Goal: Contribute content: Add original content to the website for others to see

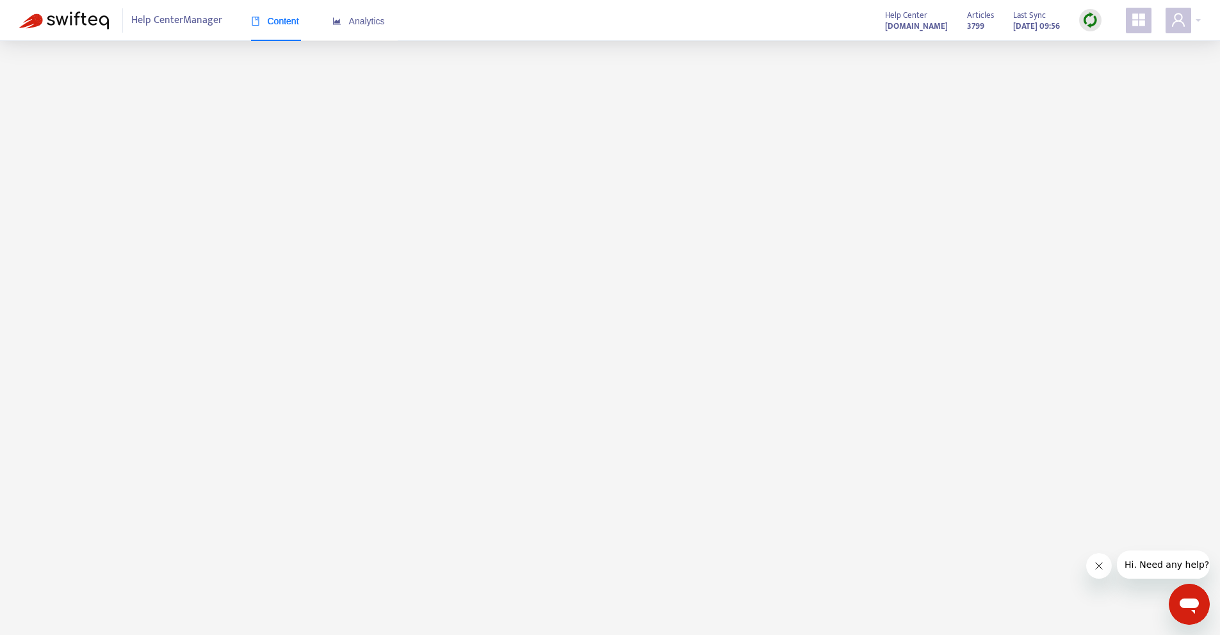
click at [393, 236] on main at bounding box center [610, 358] width 1220 height 635
click at [313, 20] on div "Content Analytics" at bounding box center [324, 21] width 147 height 39
click at [299, 20] on span "Content" at bounding box center [275, 21] width 48 height 10
click at [275, 129] on main at bounding box center [610, 358] width 1220 height 635
click at [54, 20] on img at bounding box center [64, 21] width 90 height 18
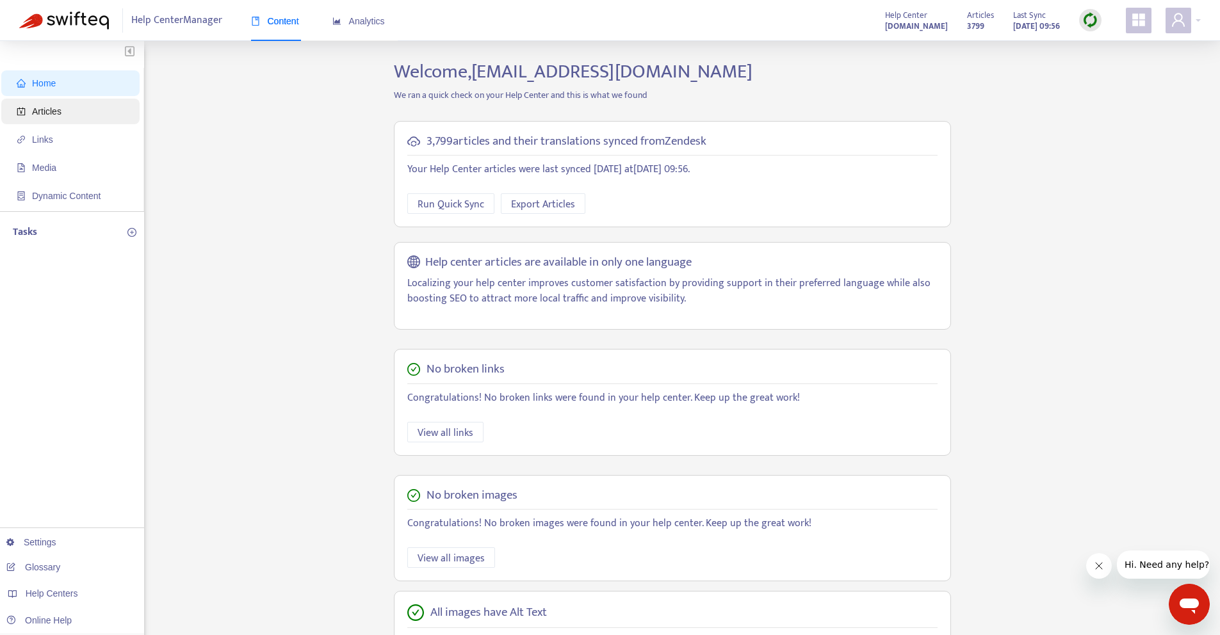
click at [83, 117] on span "Articles" at bounding box center [73, 112] width 113 height 26
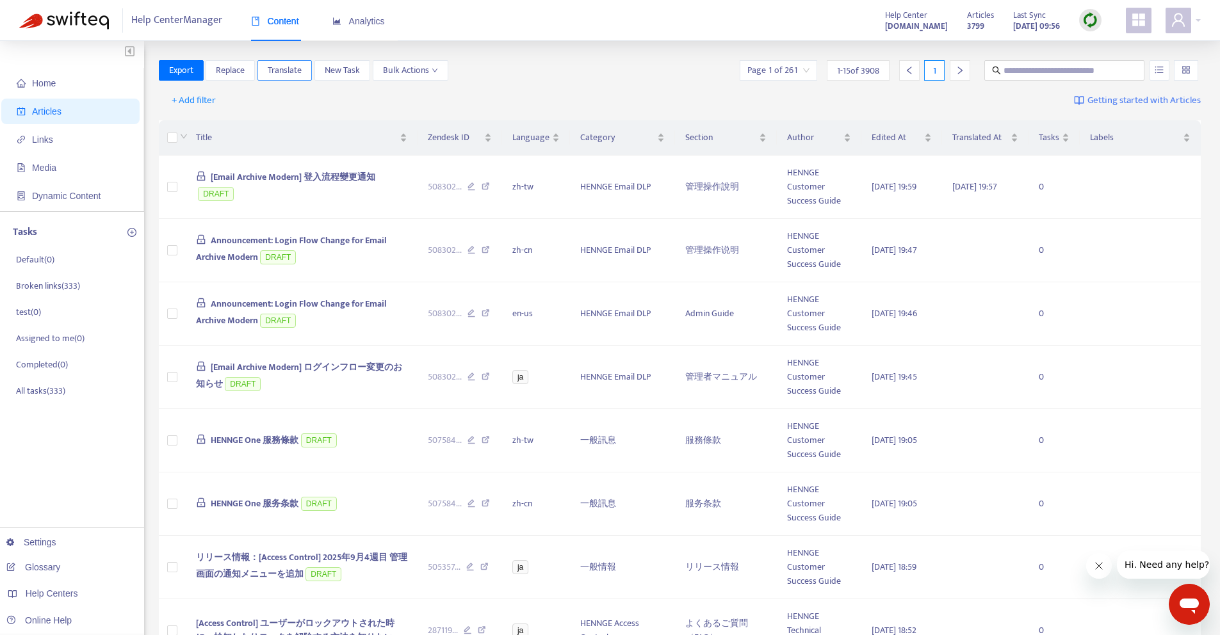
click at [278, 67] on span "Translate" at bounding box center [285, 70] width 34 height 14
click at [285, 67] on span "Translate" at bounding box center [285, 70] width 34 height 14
drag, startPoint x: 1047, startPoint y: 77, endPoint x: 1051, endPoint y: 71, distance: 6.9
click at [1047, 76] on input "text" at bounding box center [1064, 70] width 123 height 14
paste input "**********"
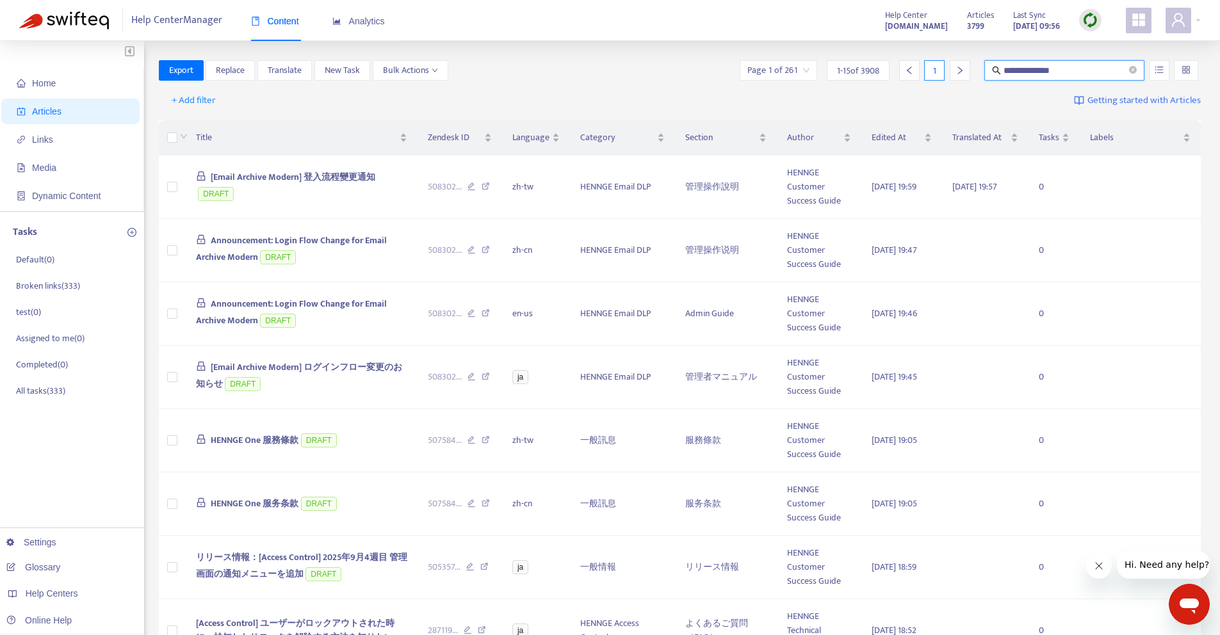
type input "**********"
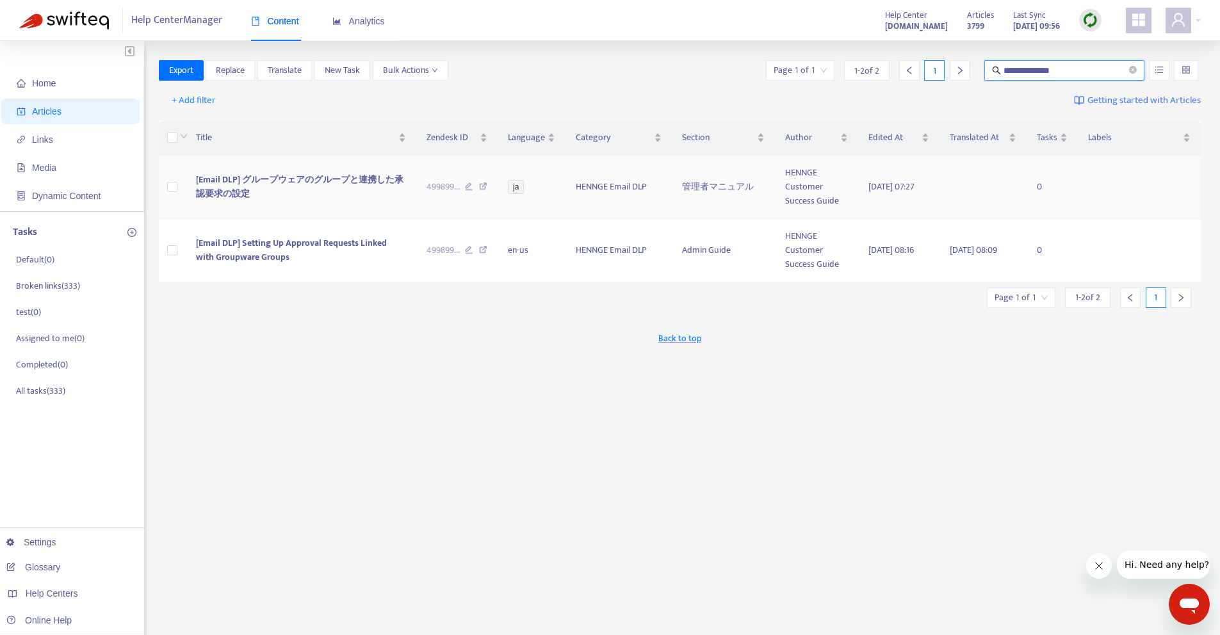
click at [350, 182] on span "[Email DLP] グループウェアのグループと連携した承認要求の設定" at bounding box center [299, 186] width 207 height 29
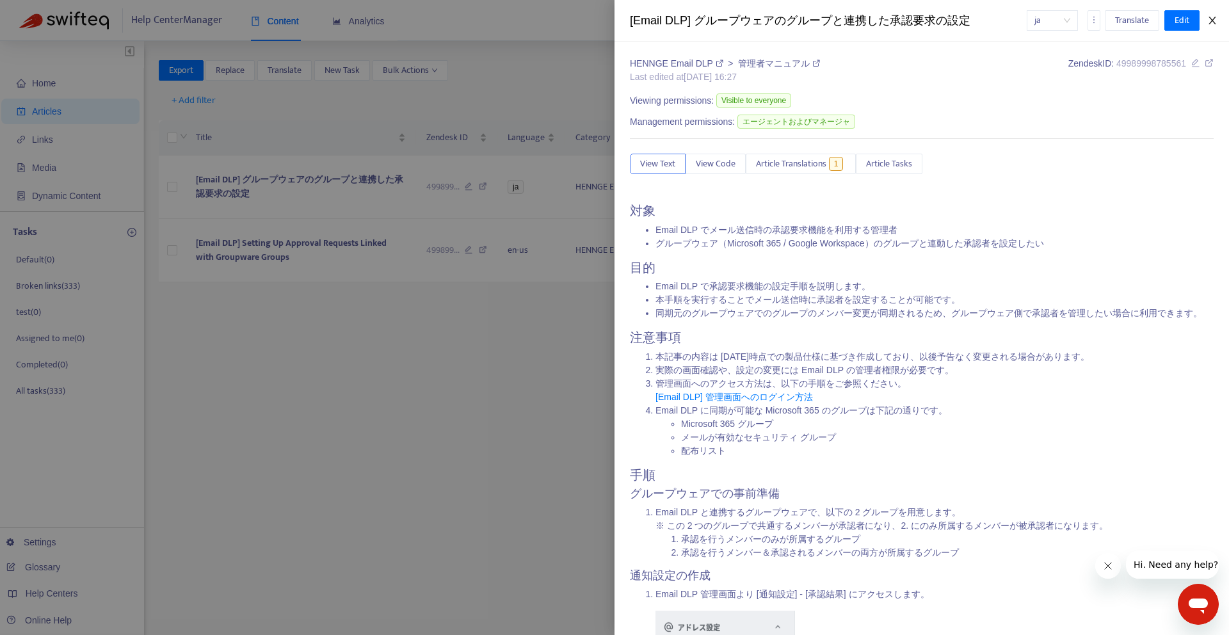
click at [1220, 20] on button "Close" at bounding box center [1213, 21] width 18 height 12
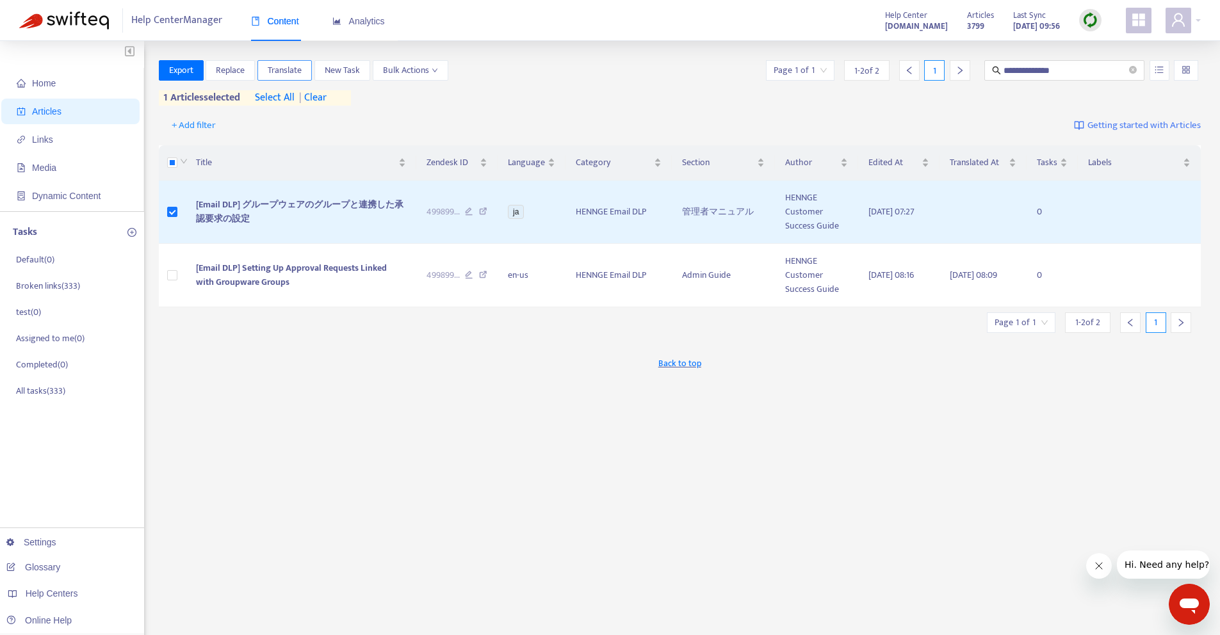
click at [298, 66] on span "Translate" at bounding box center [285, 70] width 34 height 14
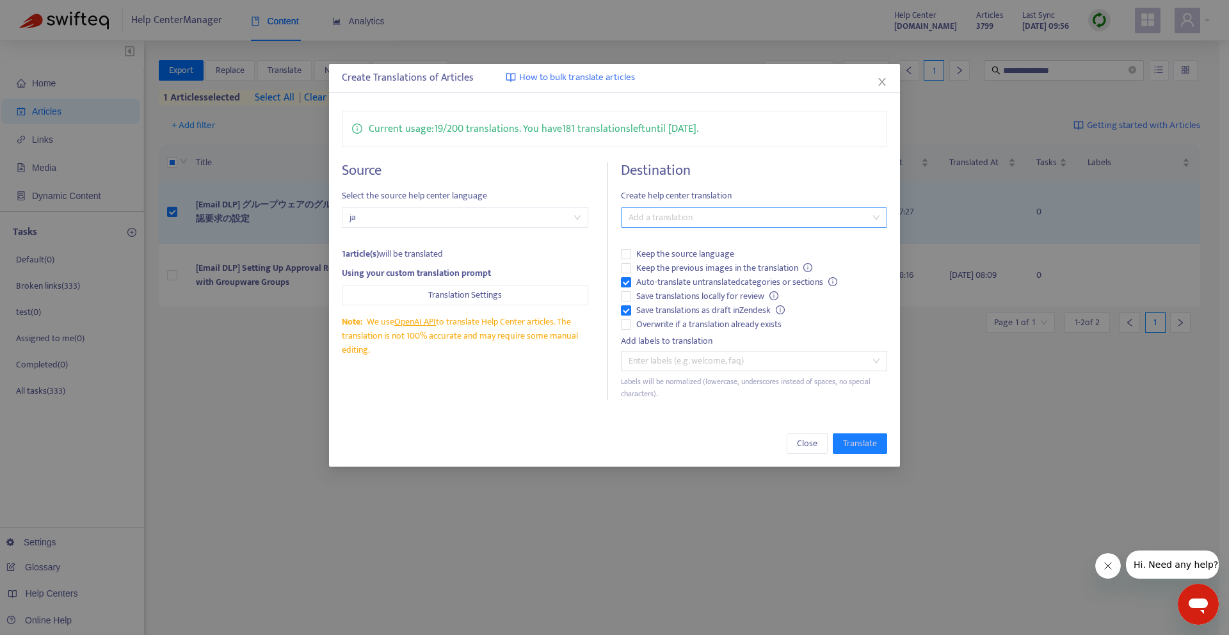
click at [683, 219] on div at bounding box center [747, 217] width 247 height 15
click at [681, 281] on div "Chinese (Traditional) ( zh-tw )" at bounding box center [754, 284] width 246 height 14
click at [766, 191] on span "Create help center translation" at bounding box center [754, 196] width 266 height 14
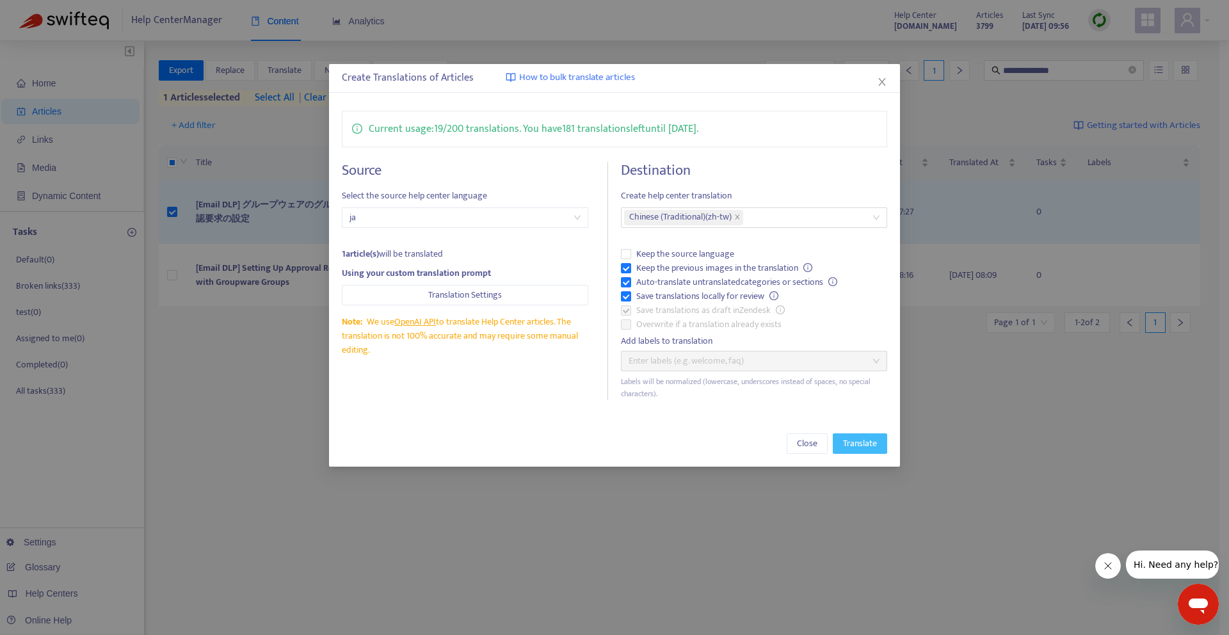
click at [872, 439] on span "Translate" at bounding box center [860, 444] width 34 height 14
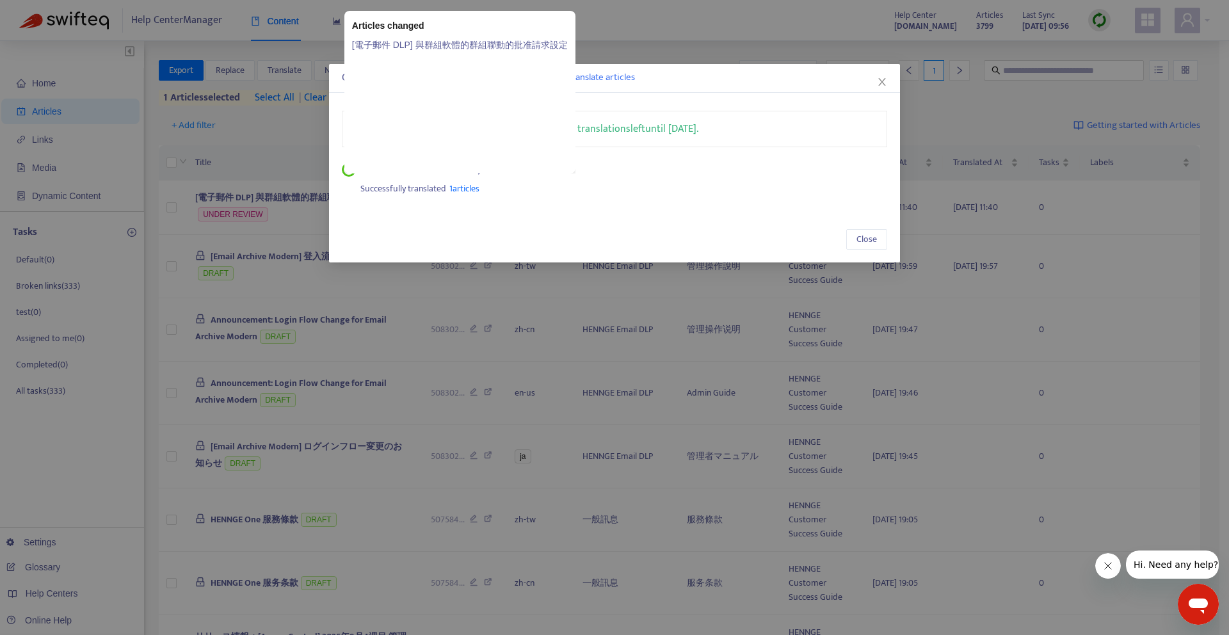
click at [471, 184] on span "1 articles" at bounding box center [464, 188] width 30 height 15
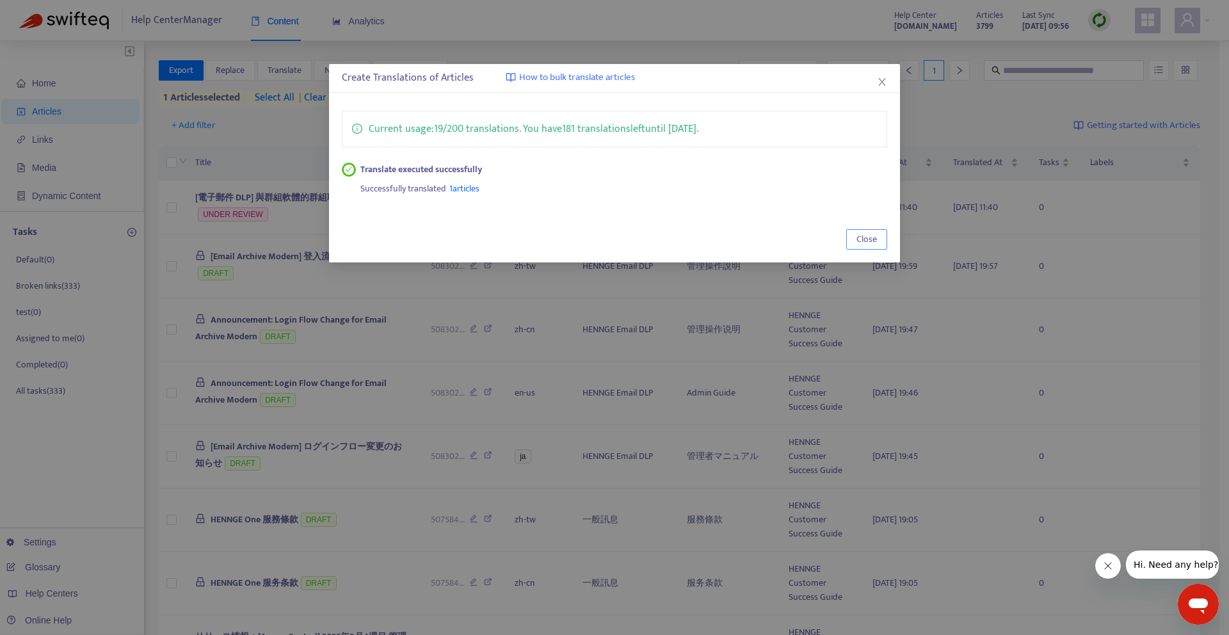
click at [861, 238] on span "Close" at bounding box center [867, 239] width 20 height 14
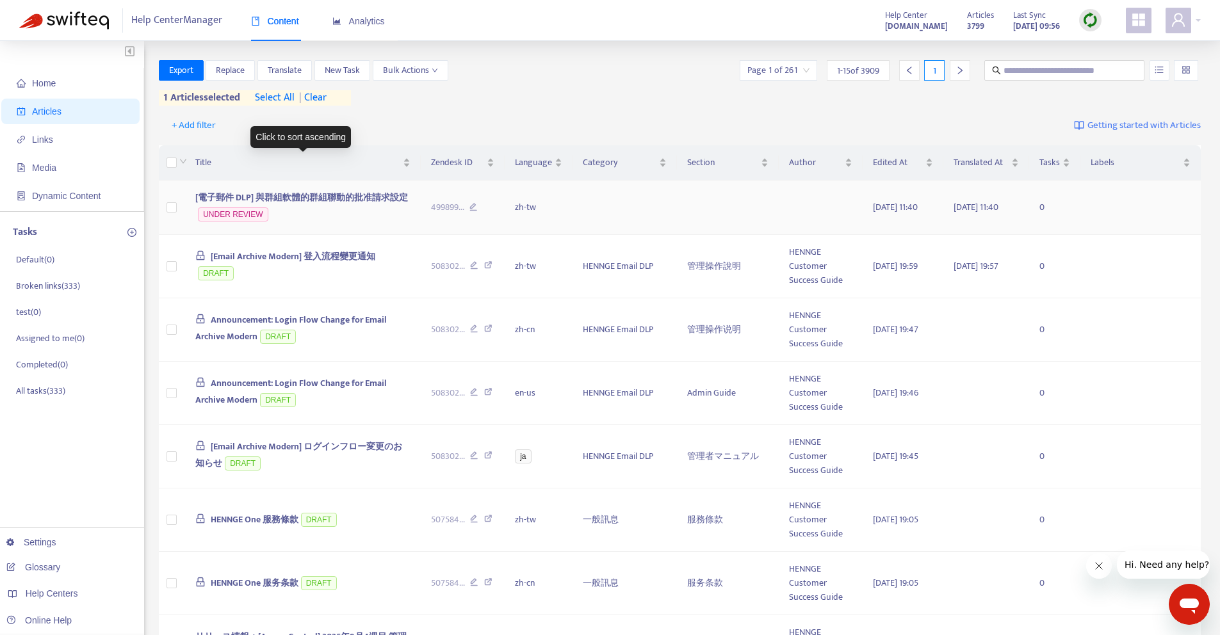
click at [298, 193] on span "[電子郵件 DLP] 與群組軟體的群組聯動的批准請求設定" at bounding box center [301, 197] width 213 height 15
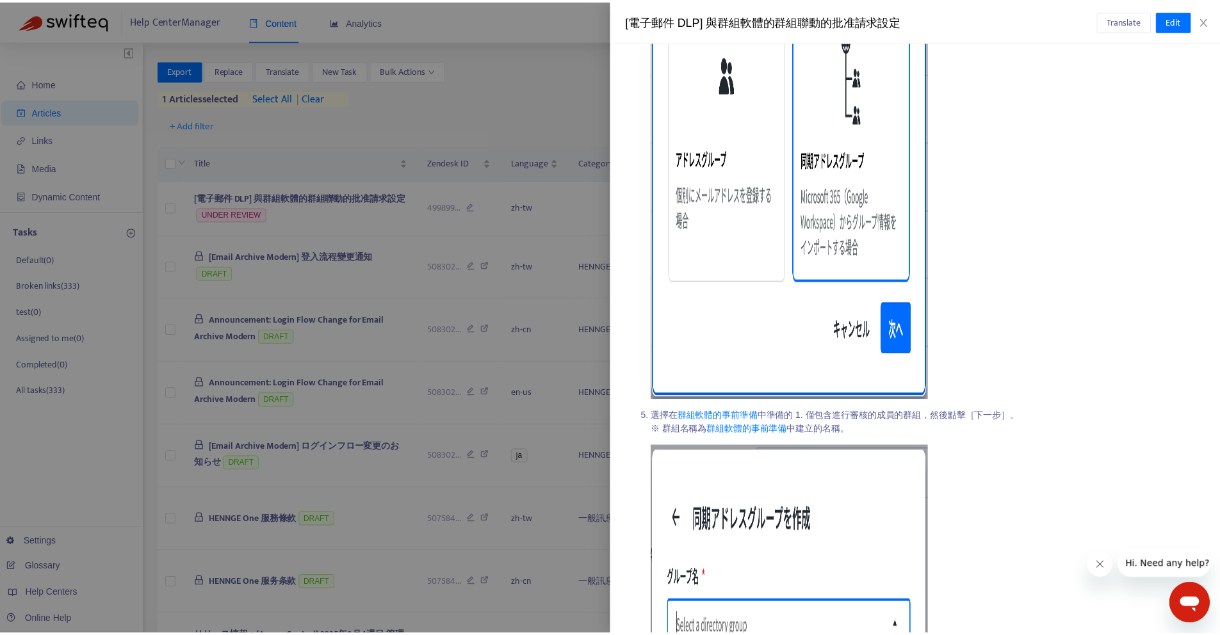
scroll to position [3417, 0]
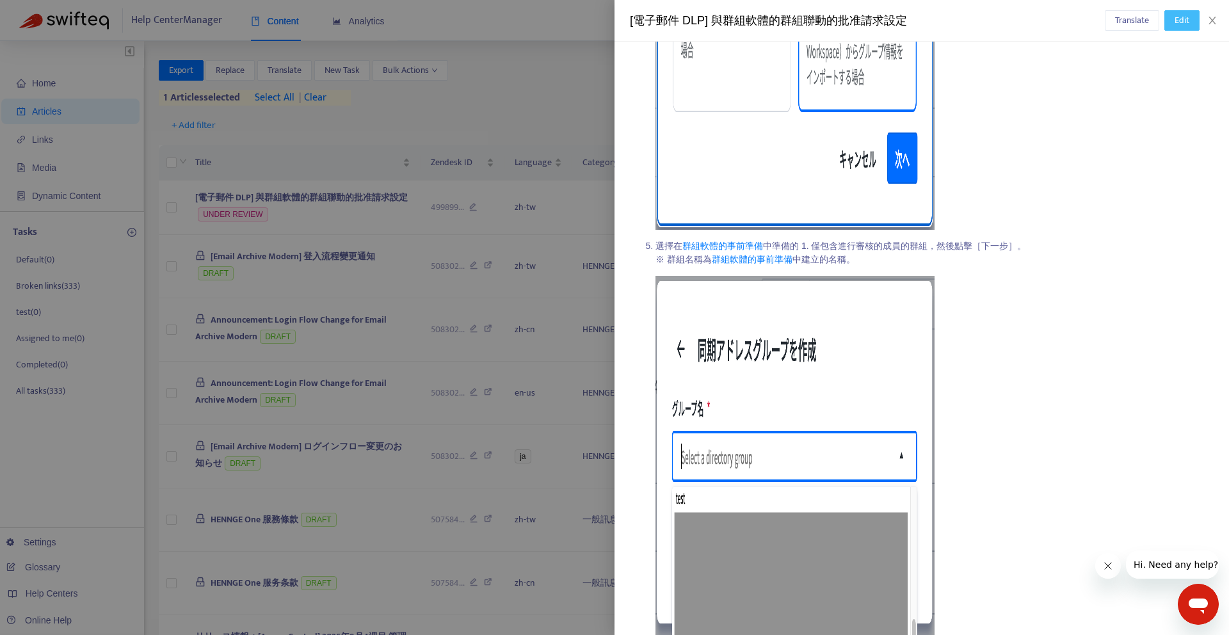
click at [1175, 23] on span "Edit" at bounding box center [1182, 20] width 15 height 14
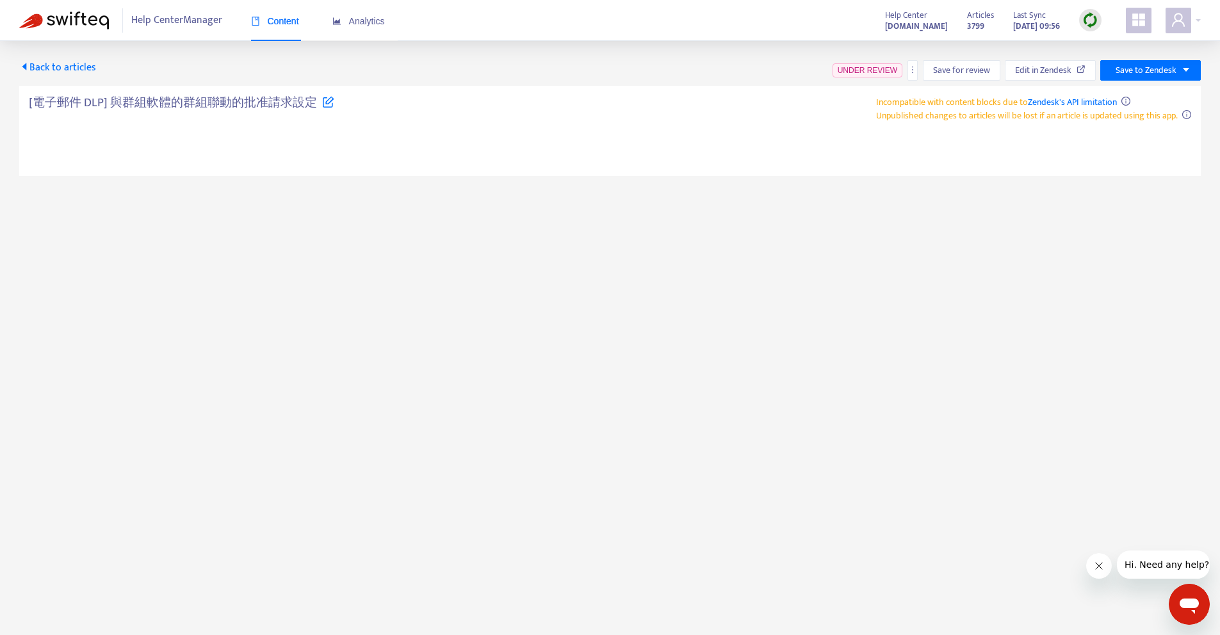
type textarea "**********"
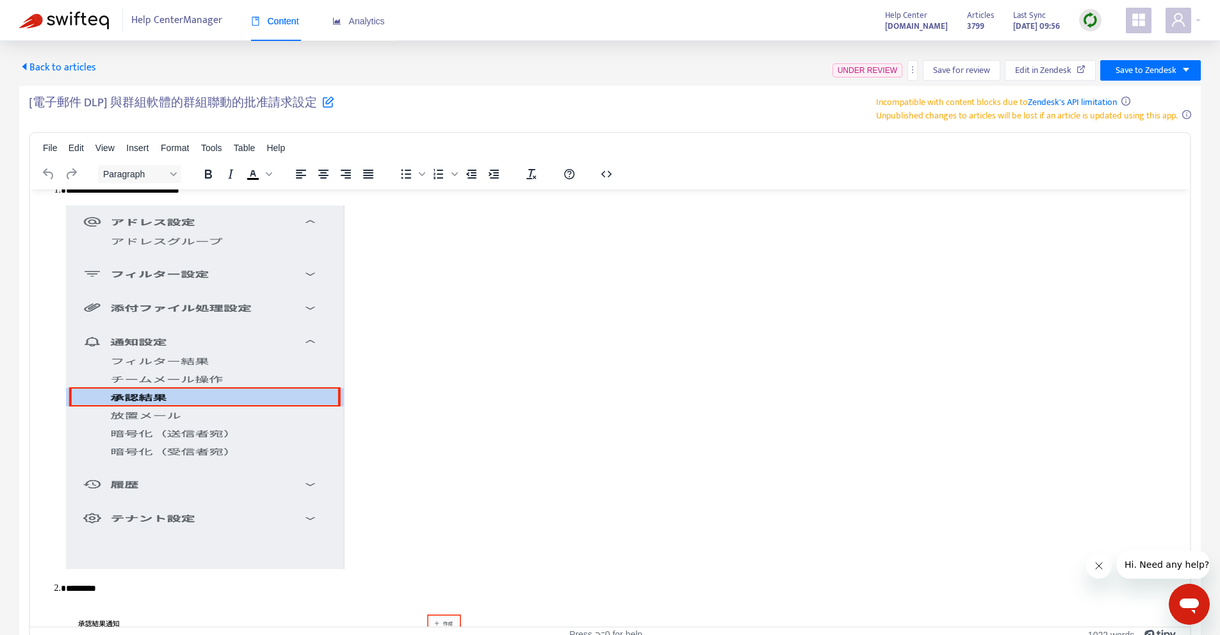
scroll to position [413, 0]
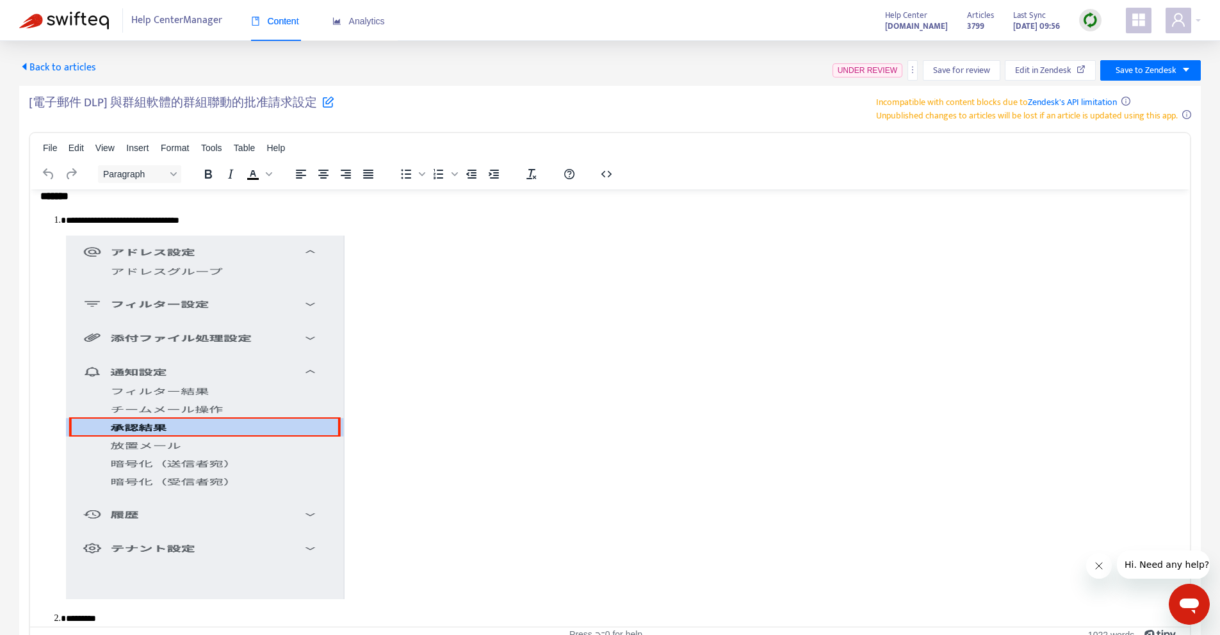
click at [285, 437] on img "Rich Text Area. Press ALT-0 for help." at bounding box center [205, 417] width 279 height 364
click at [428, 487] on p "Rich Text Area. Press ALT-0 for help." at bounding box center [622, 419] width 1113 height 368
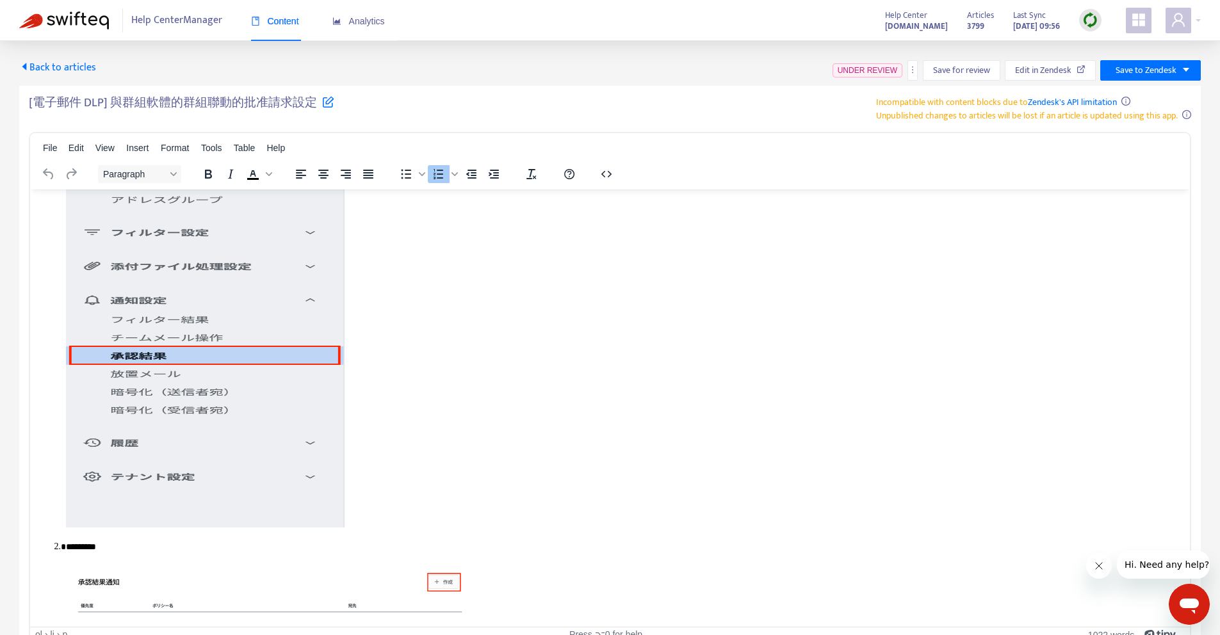
scroll to position [0, 0]
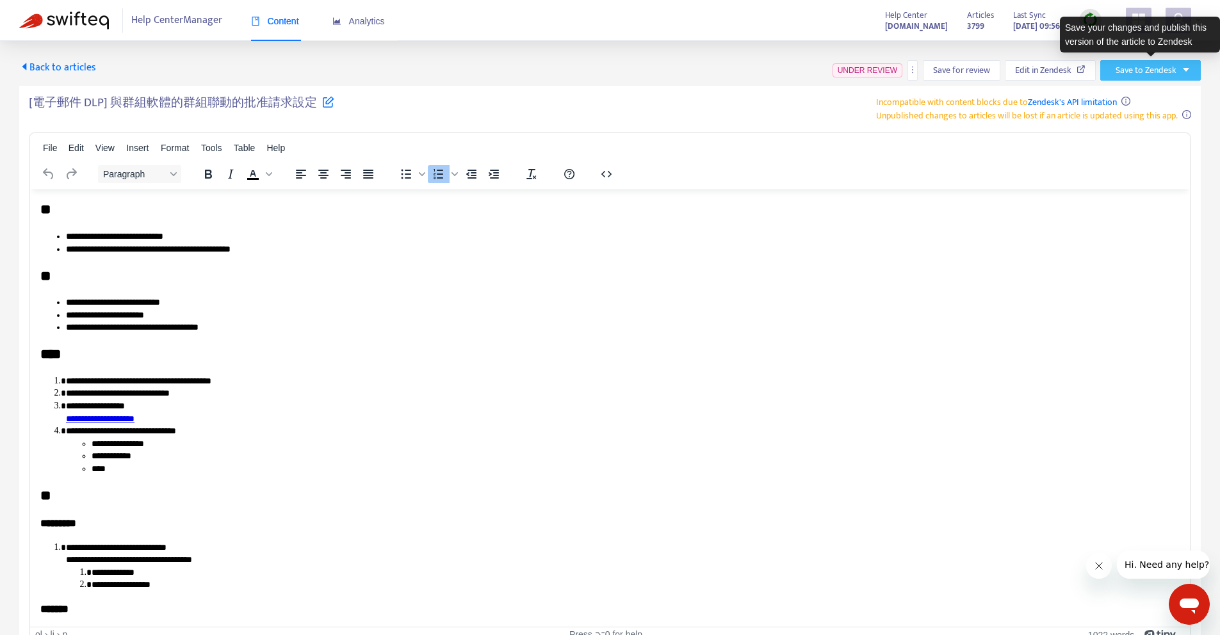
click at [1172, 65] on span "Save to Zendesk" at bounding box center [1145, 70] width 61 height 14
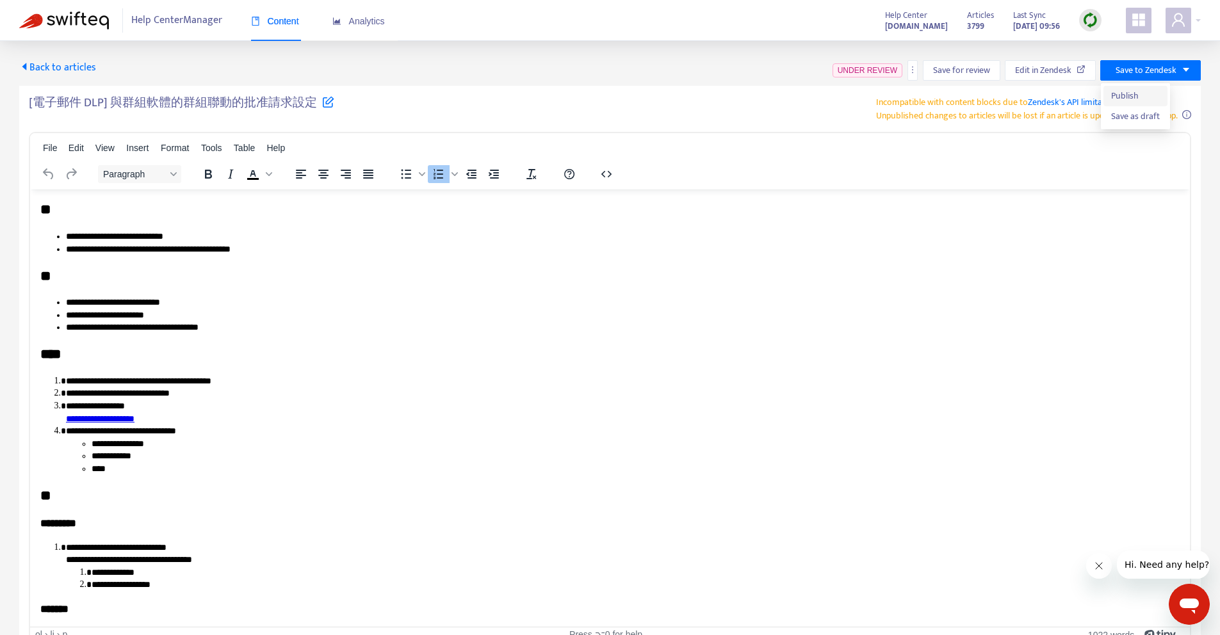
click at [1142, 100] on span "Publish" at bounding box center [1135, 96] width 49 height 14
